Goal: Task Accomplishment & Management: Manage account settings

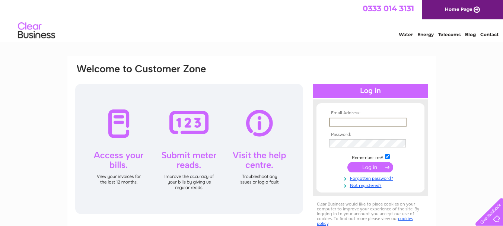
type input "AWILSON@EFBOWLS.CO.UK"
click at [347, 162] on input "submit" at bounding box center [370, 167] width 46 height 10
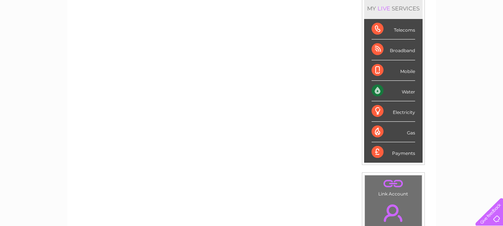
scroll to position [112, 0]
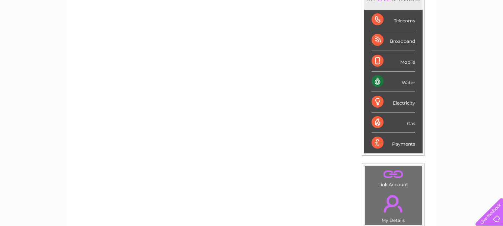
click at [405, 85] on div "Water" at bounding box center [394, 81] width 44 height 20
click at [392, 82] on div "Water" at bounding box center [394, 81] width 44 height 20
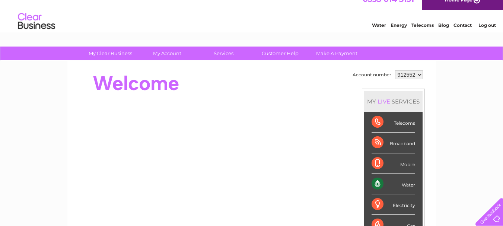
scroll to position [0, 0]
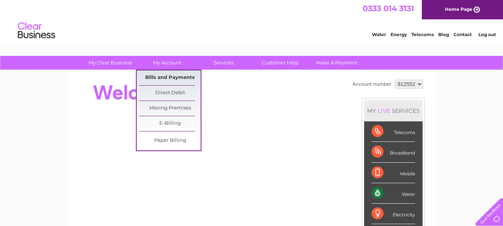
click at [163, 78] on link "Bills and Payments" at bounding box center [169, 77] width 61 height 15
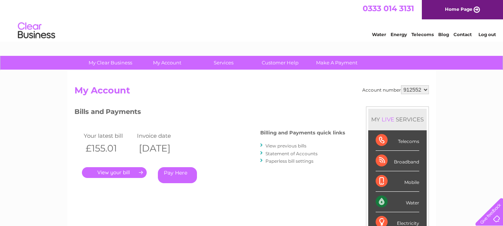
click at [104, 173] on link "." at bounding box center [114, 172] width 65 height 11
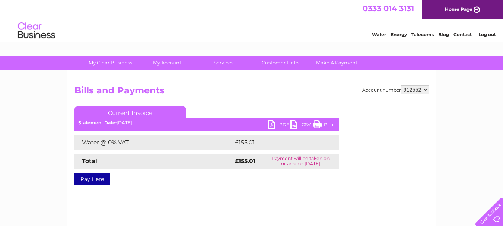
click at [278, 123] on link "PDF" at bounding box center [279, 125] width 22 height 11
